Goal: Information Seeking & Learning: Learn about a topic

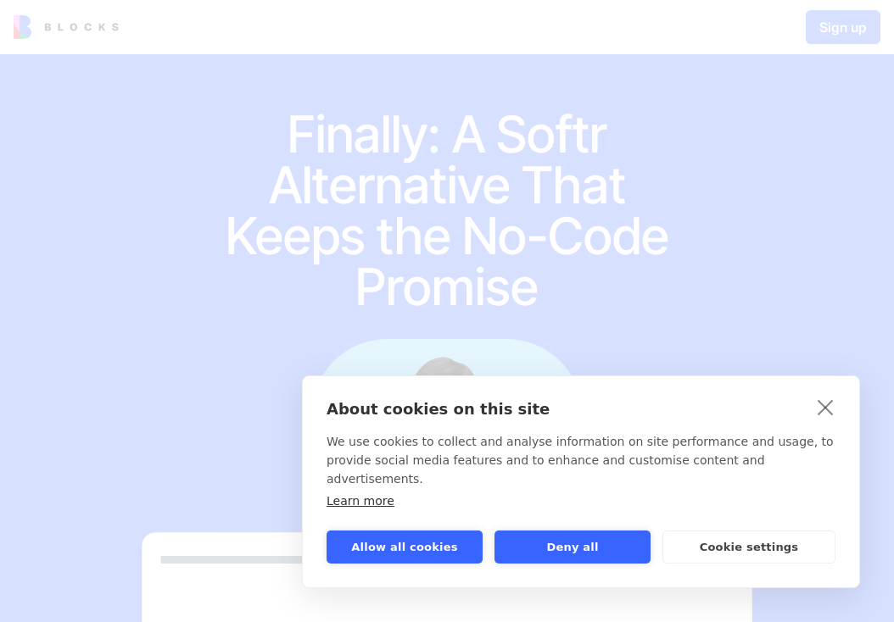
click at [831, 421] on link "close" at bounding box center [825, 406] width 26 height 27
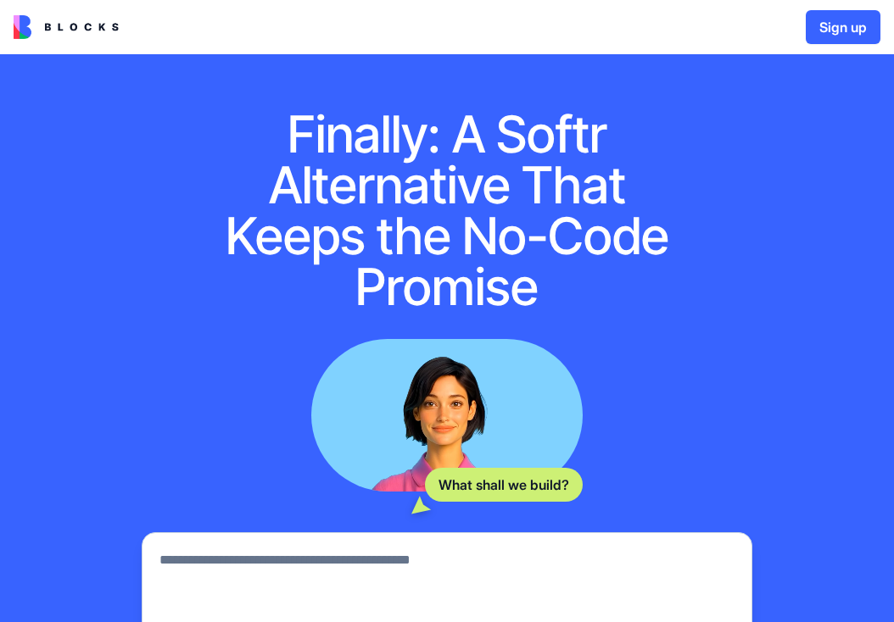
click at [69, 26] on img at bounding box center [66, 27] width 105 height 24
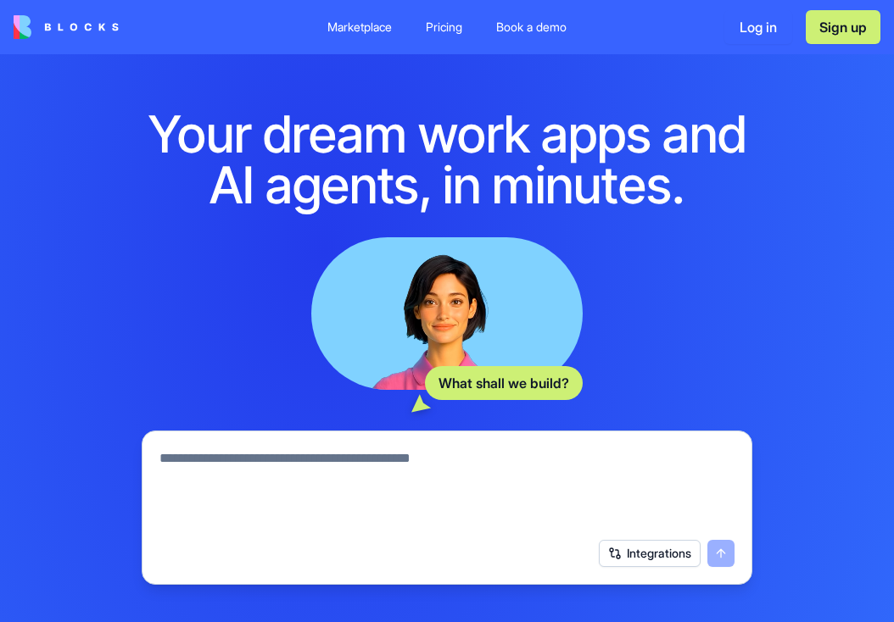
click at [435, 19] on div "Pricing" at bounding box center [444, 27] width 36 height 17
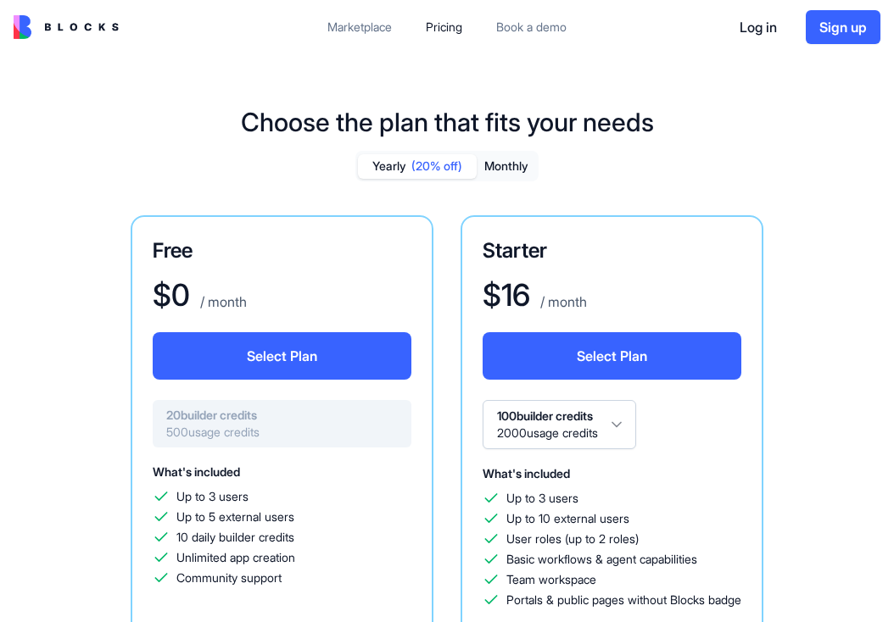
click at [504, 169] on button "Monthly" at bounding box center [505, 166] width 59 height 25
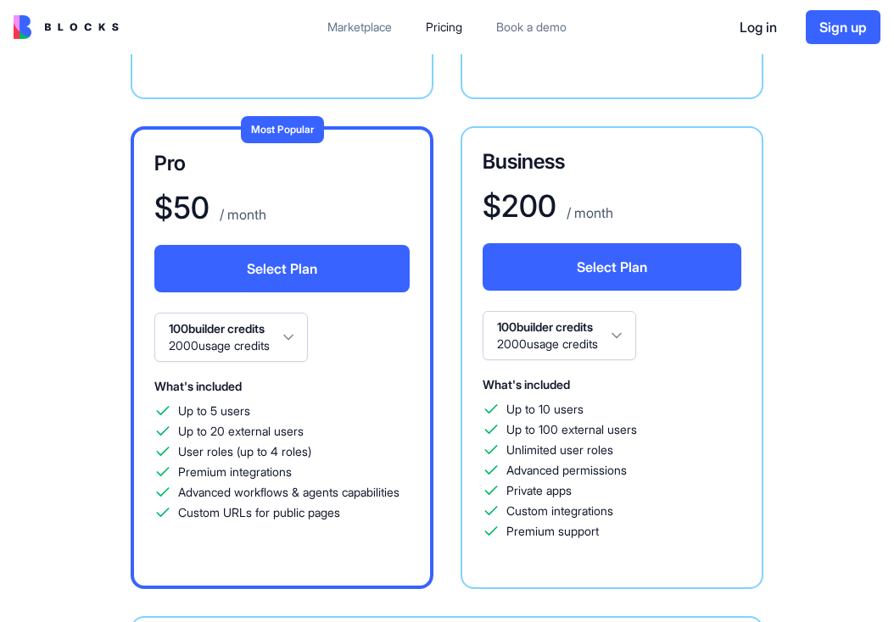
scroll to position [577, 0]
